Goal: Check status: Check status

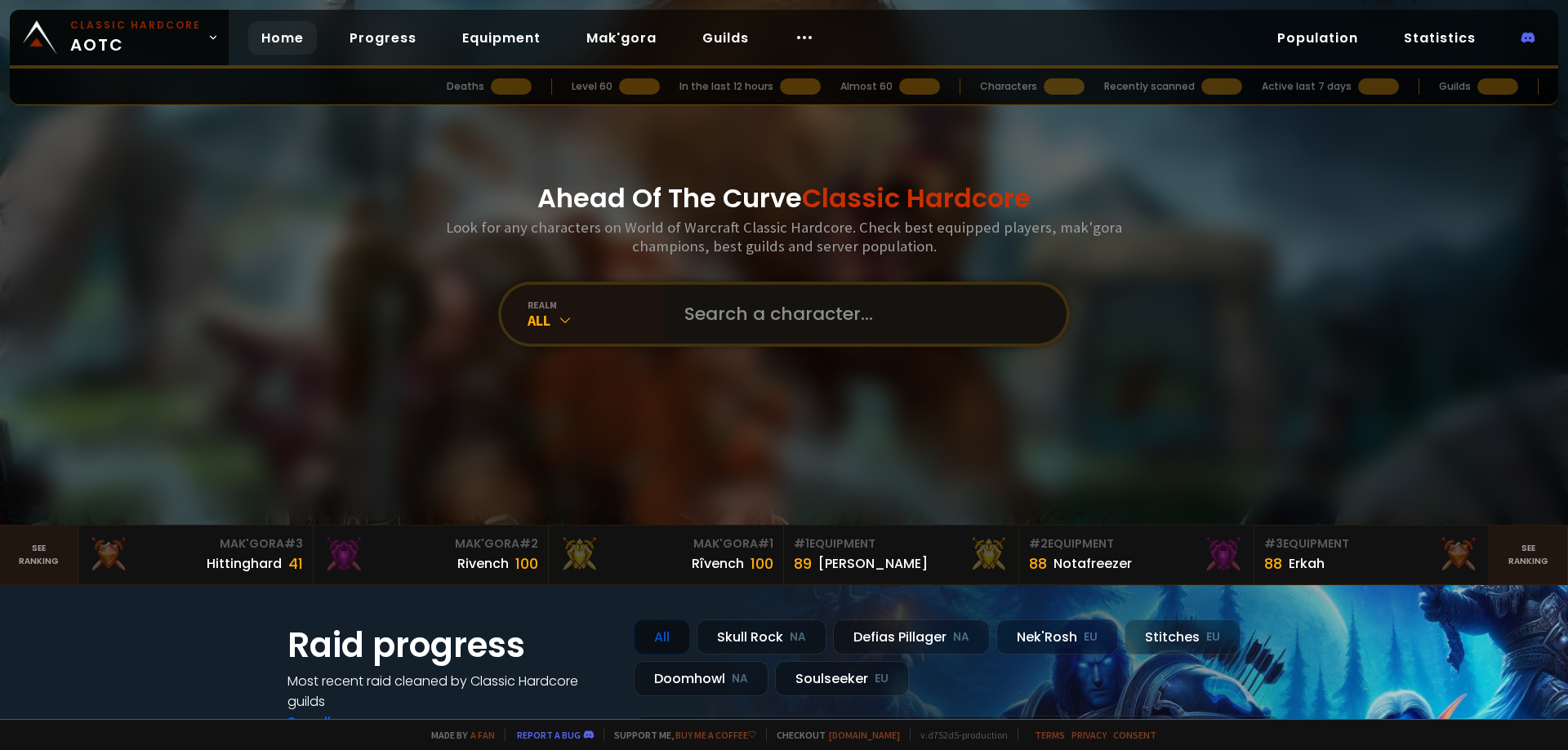
click at [729, 308] on input "text" at bounding box center [861, 314] width 373 height 58
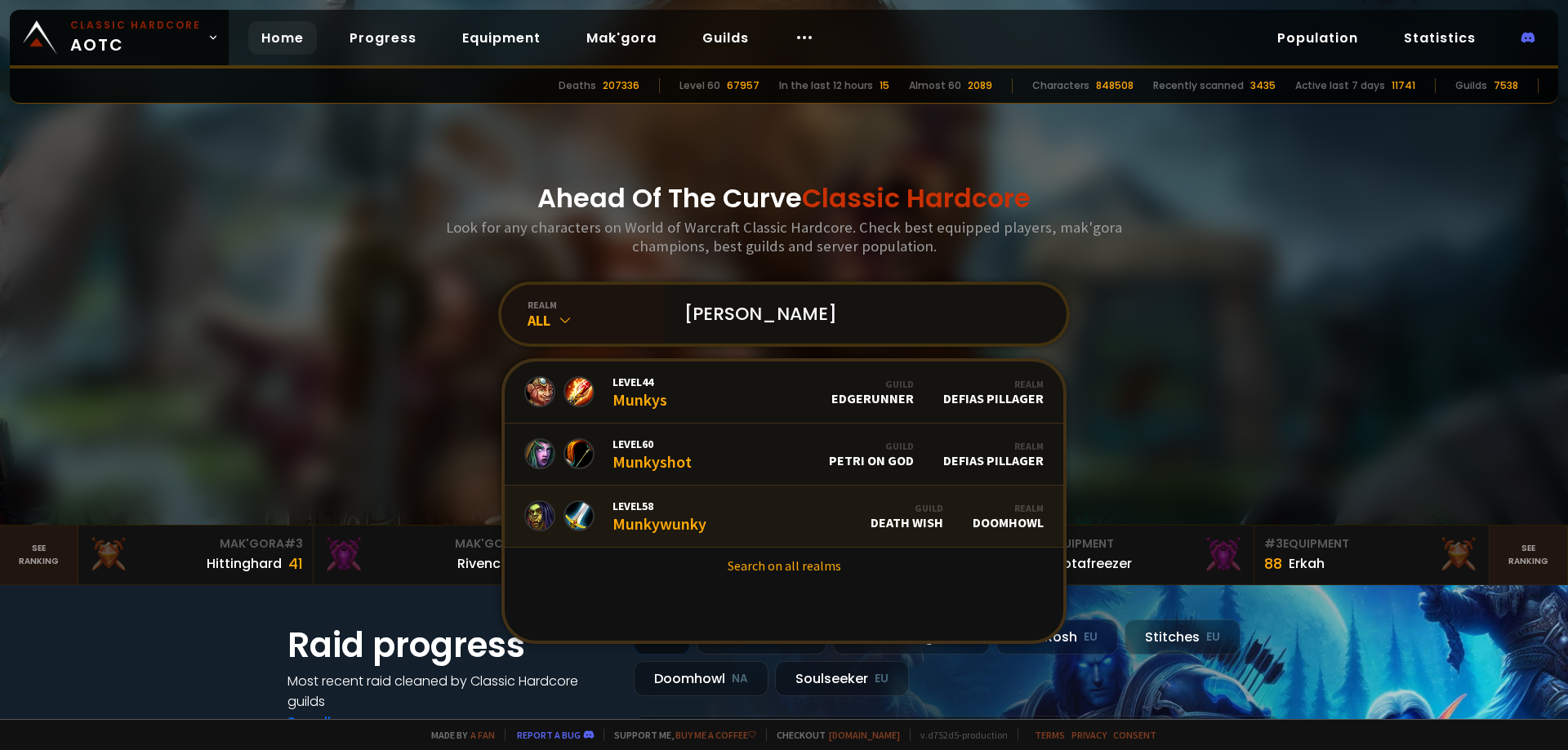
type input "[PERSON_NAME]"
click at [701, 506] on link "Level 58 Munkywunky Guild Death Wish Realm Doomhowl" at bounding box center [784, 517] width 559 height 62
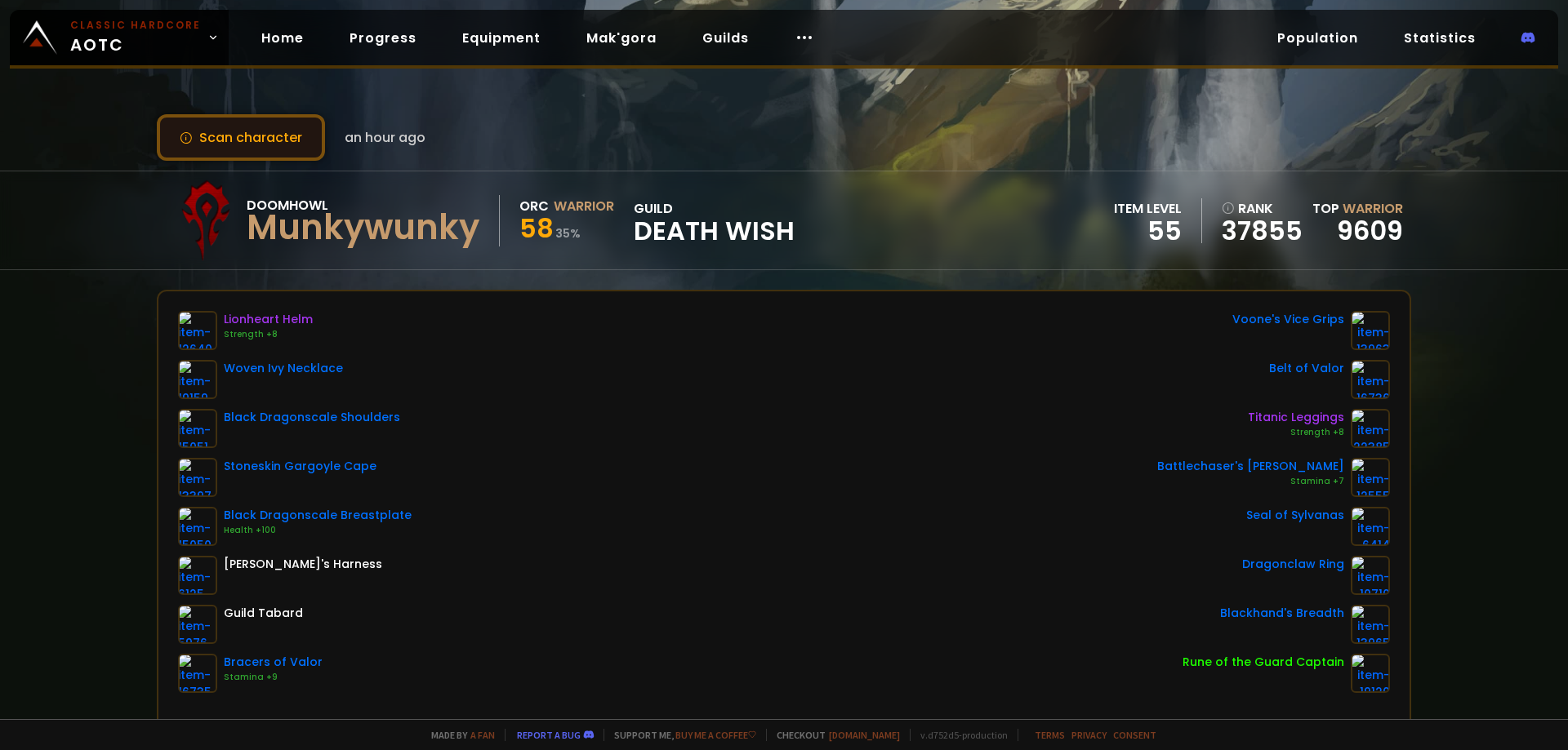
click at [233, 139] on button "Scan character" at bounding box center [241, 138] width 169 height 46
click at [279, 139] on button "Scan character" at bounding box center [241, 138] width 169 height 46
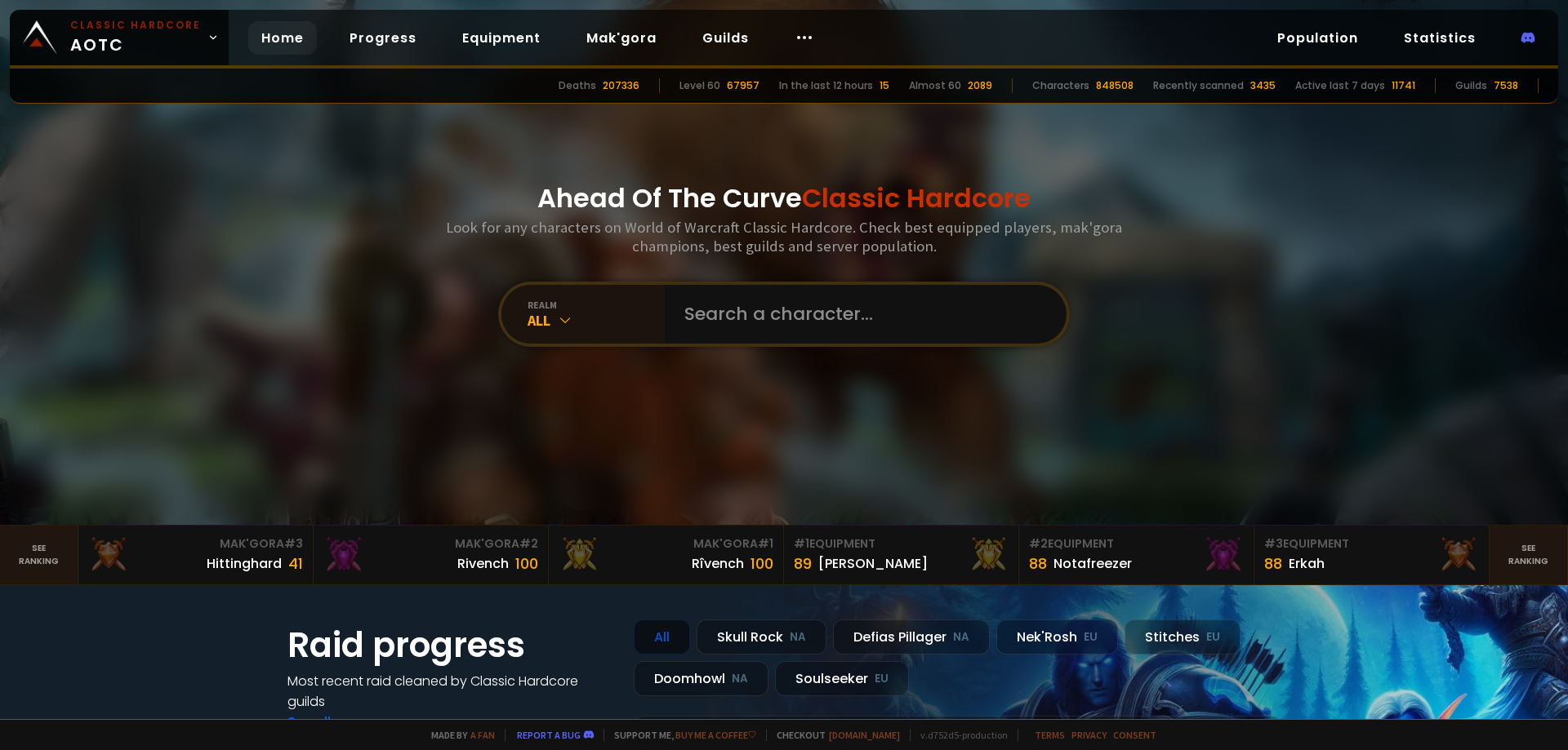
click at [715, 308] on input "text" at bounding box center [861, 314] width 373 height 58
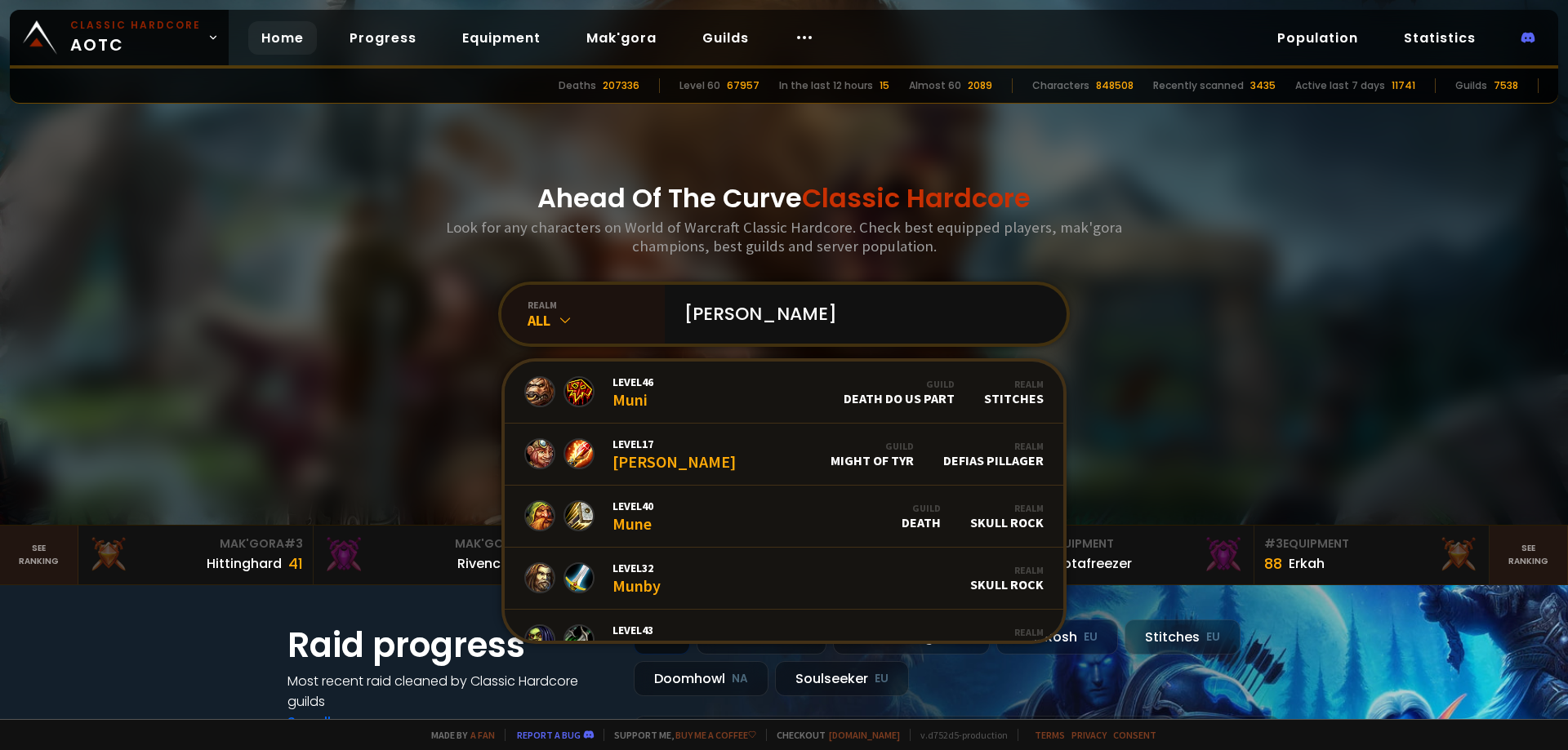
type input "[PERSON_NAME]"
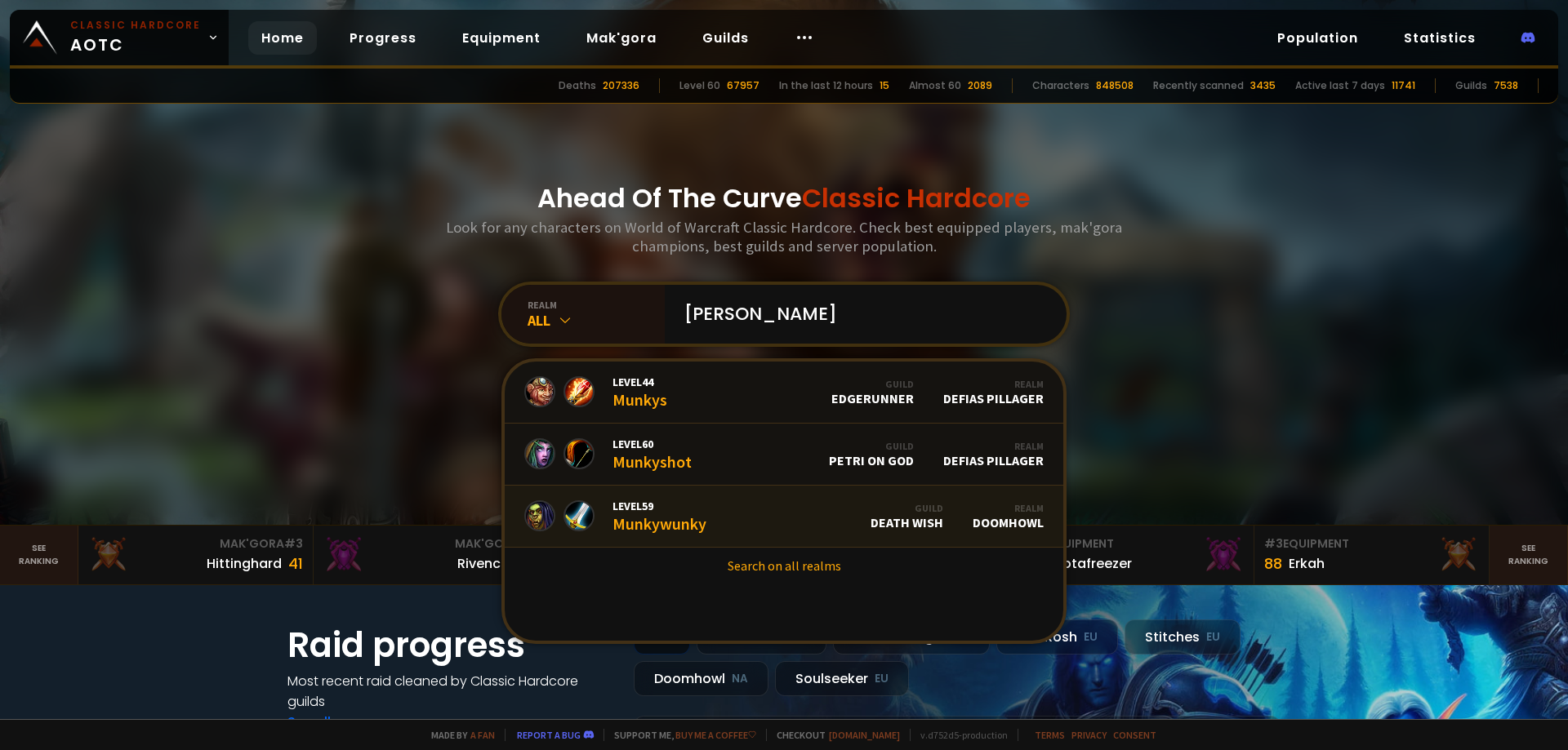
click at [699, 512] on span "Level 59" at bounding box center [659, 506] width 94 height 15
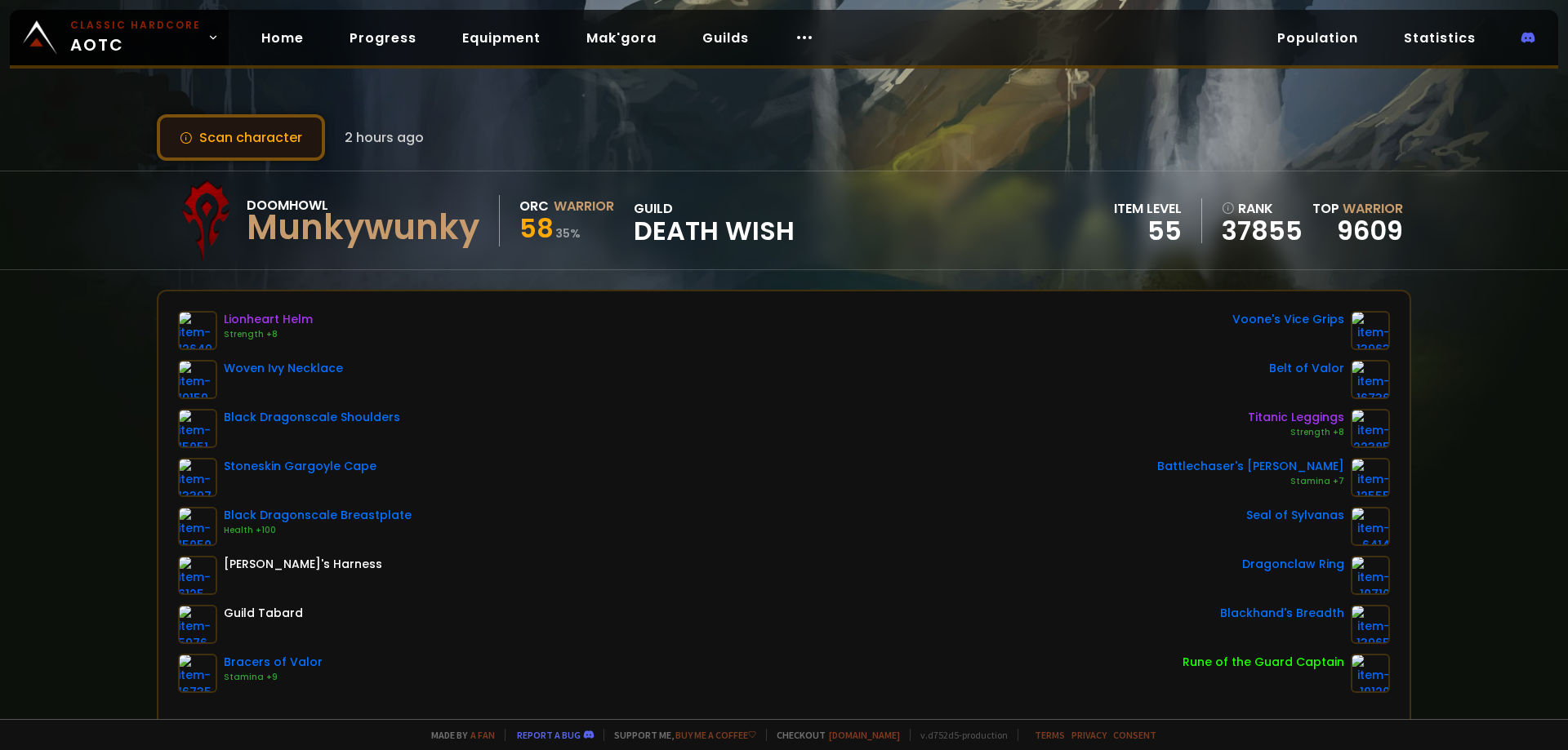
click at [262, 135] on button "Scan character" at bounding box center [241, 138] width 169 height 46
click at [261, 148] on button "Scan character" at bounding box center [241, 138] width 169 height 46
click at [299, 138] on button "Scan character" at bounding box center [241, 138] width 169 height 46
